Goal: Find contact information

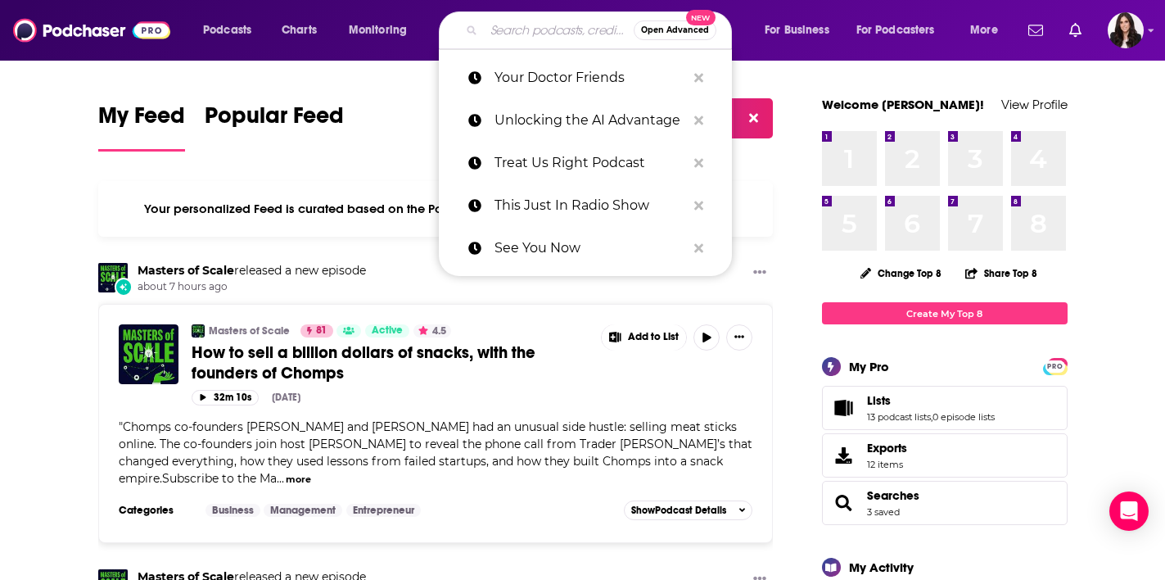
paste input "The Manager's Playbook Podcast"
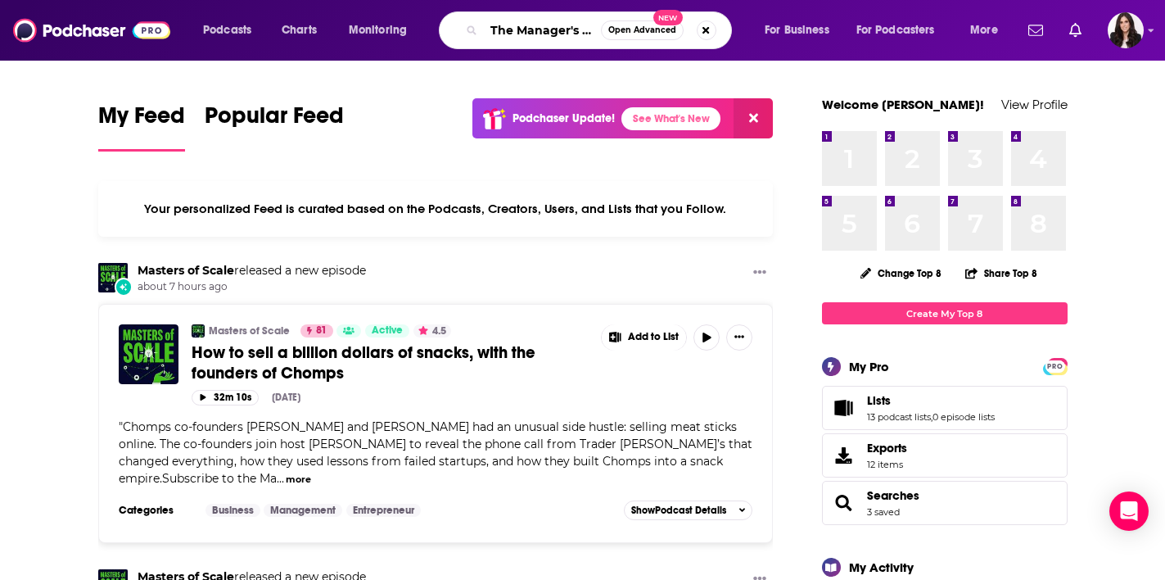
type input "The Manager's Playbook Podcast"
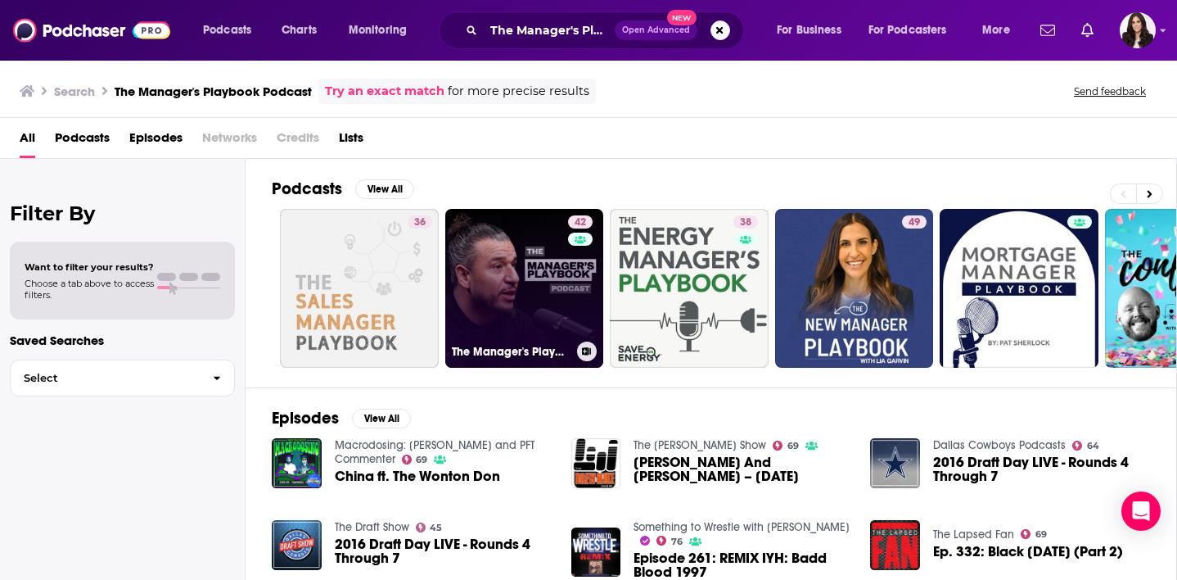
click at [528, 313] on link "42 The Manager's Playbook" at bounding box center [524, 288] width 159 height 159
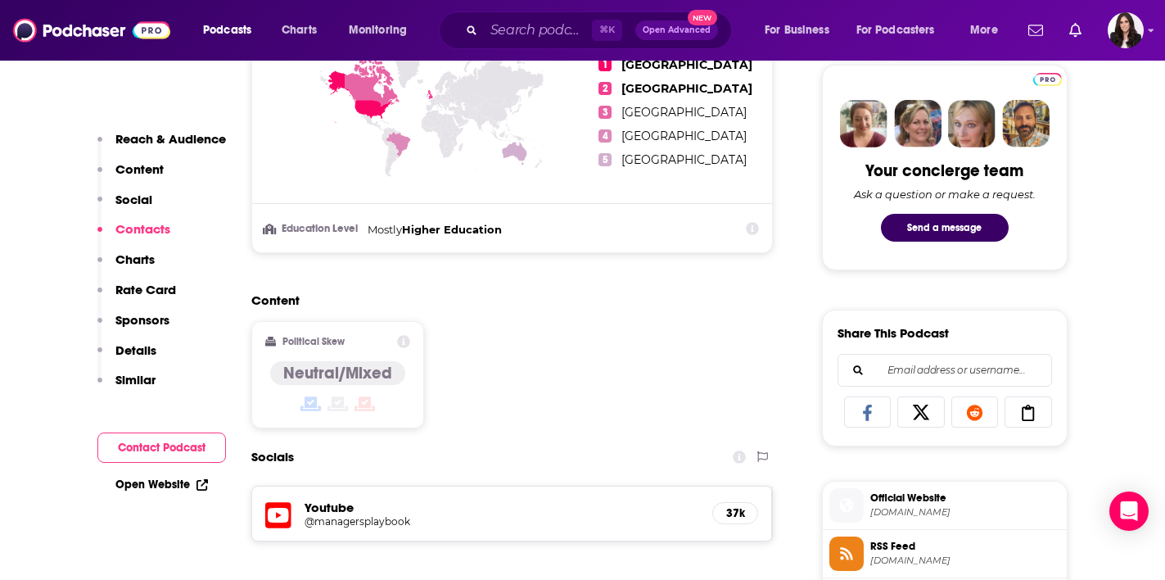
scroll to position [1068, 0]
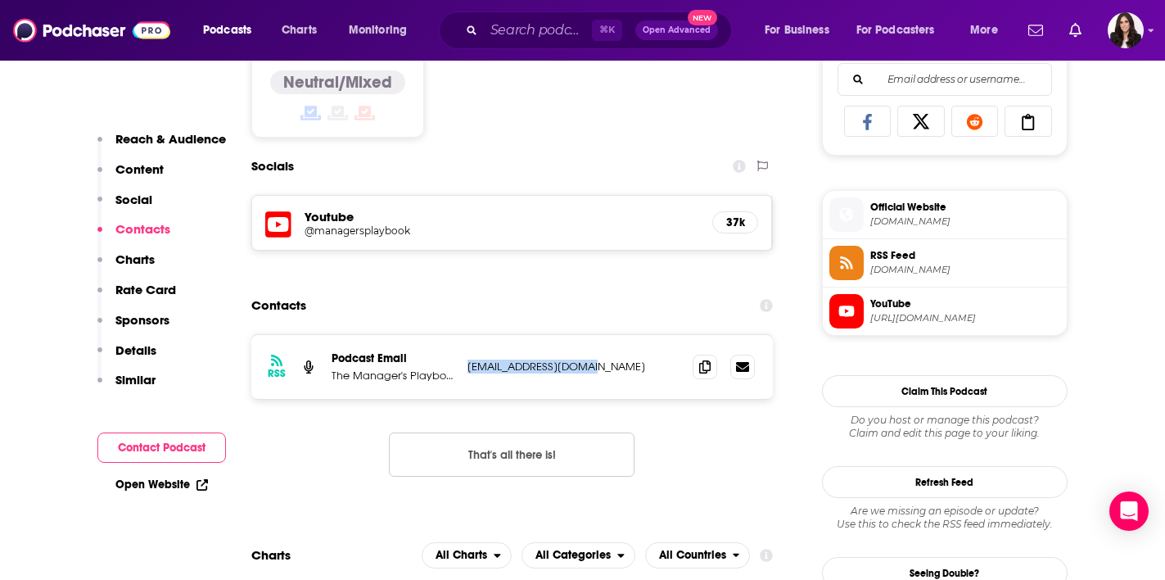
drag, startPoint x: 576, startPoint y: 364, endPoint x: 465, endPoint y: 368, distance: 110.6
click at [465, 368] on div "RSS Podcast Email The Manager's Playbook [EMAIL_ADDRESS][DOMAIN_NAME] [EMAIL_AD…" at bounding box center [512, 367] width 522 height 64
copy p "[EMAIL_ADDRESS][DOMAIN_NAME]"
click at [554, 349] on div "RSS Podcast Email The Manager's Playbook [EMAIL_ADDRESS][DOMAIN_NAME] [EMAIL_AD…" at bounding box center [512, 367] width 522 height 64
drag, startPoint x: 578, startPoint y: 368, endPoint x: 467, endPoint y: 367, distance: 111.3
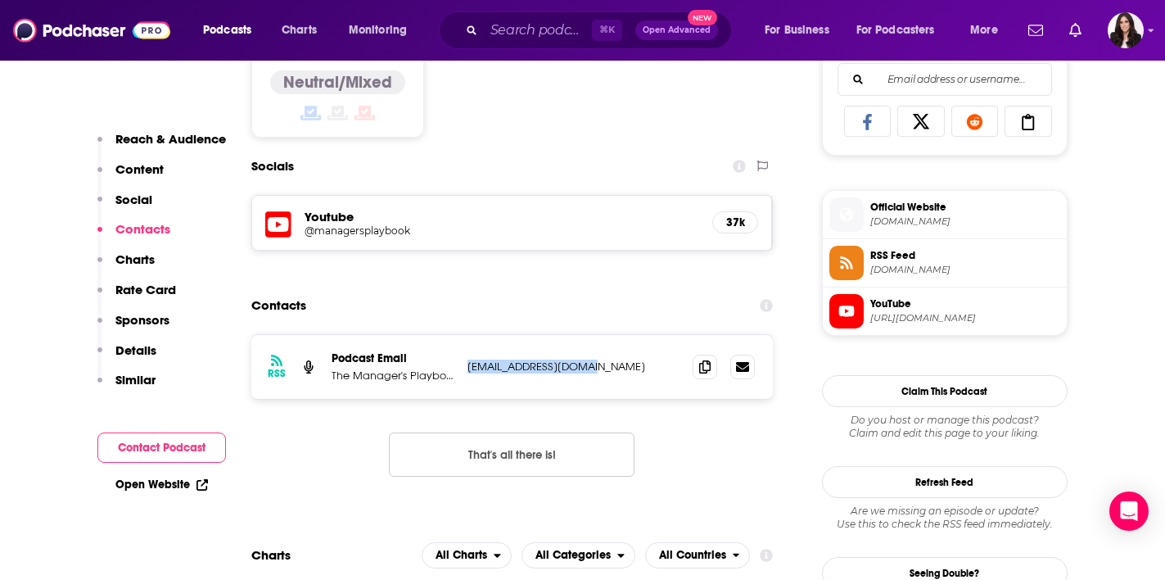
click at [467, 367] on p "[EMAIL_ADDRESS][DOMAIN_NAME]" at bounding box center [573, 366] width 213 height 14
copy p "[EMAIL_ADDRESS][DOMAIN_NAME]"
